Goal: Navigation & Orientation: Find specific page/section

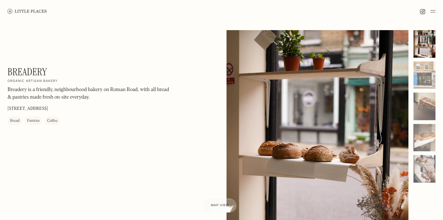
click at [30, 10] on img at bounding box center [27, 11] width 39 height 5
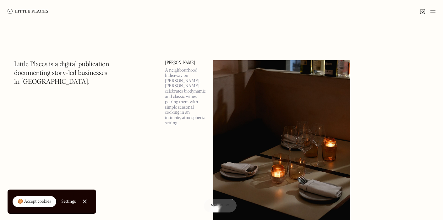
click at [182, 80] on p "A neighbourhood hideaway on Shad Thames, Luna celebrates biodynamic and classic…" at bounding box center [185, 97] width 41 height 58
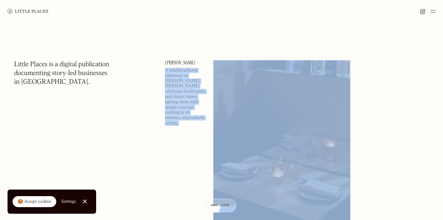
click at [185, 98] on p "A neighbourhood hideaway on Shad Thames, Luna celebrates biodynamic and classic…" at bounding box center [185, 97] width 41 height 58
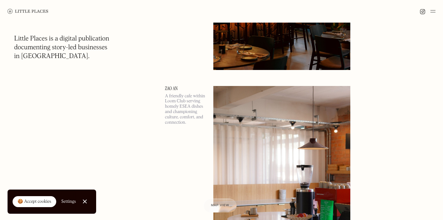
scroll to position [393, 0]
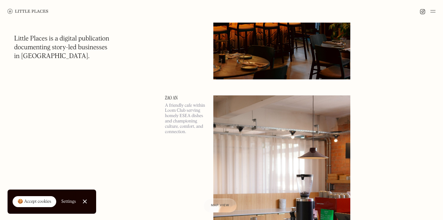
click at [422, 13] on img at bounding box center [423, 12] width 6 height 6
click at [433, 9] on img at bounding box center [433, 12] width 5 height 8
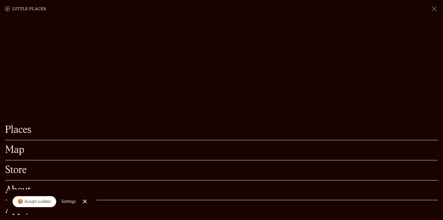
scroll to position [434, 0]
click at [19, 153] on link "Map" at bounding box center [221, 151] width 433 height 10
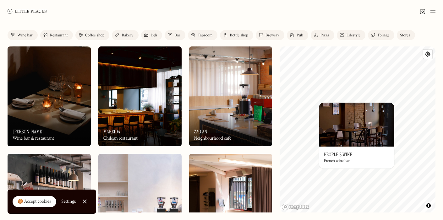
click at [338, 155] on h3 "People's Wine" at bounding box center [338, 155] width 28 height 6
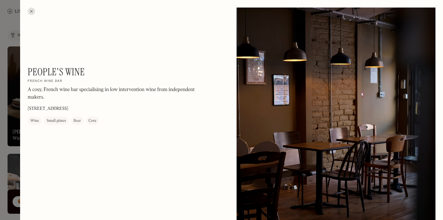
click at [74, 71] on h1 "People's Wine" at bounding box center [56, 72] width 57 height 12
copy div "People's Wine On Our Radar"
click at [31, 12] on div at bounding box center [32, 12] width 8 height 8
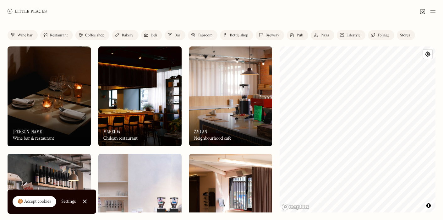
click at [437, 83] on div "Label Wine bar Restaurant Coffee shop Bakery Deli Bar Taproom Bottle shop Brewe…" at bounding box center [221, 122] width 443 height 198
